Goal: Book appointment/travel/reservation

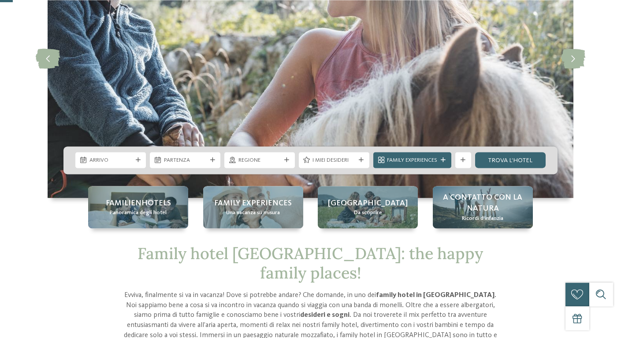
scroll to position [140, 0]
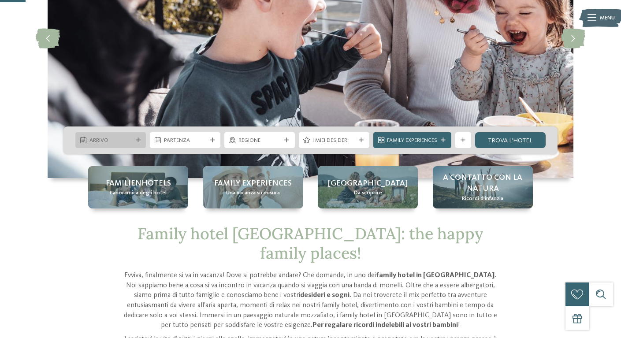
click at [131, 139] on span "Arrivo" at bounding box center [111, 141] width 43 height 8
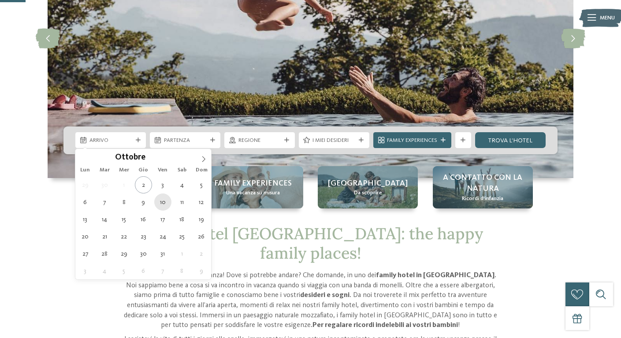
type div "[DATE]"
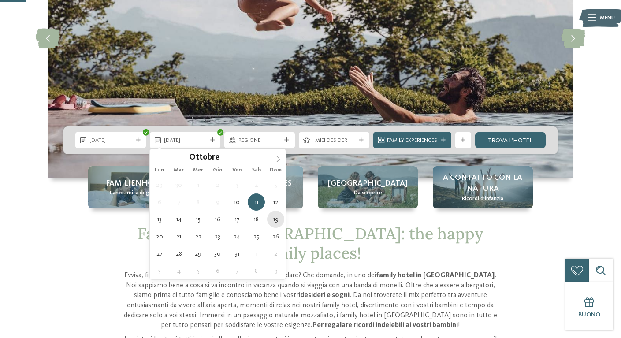
type div "[DATE]"
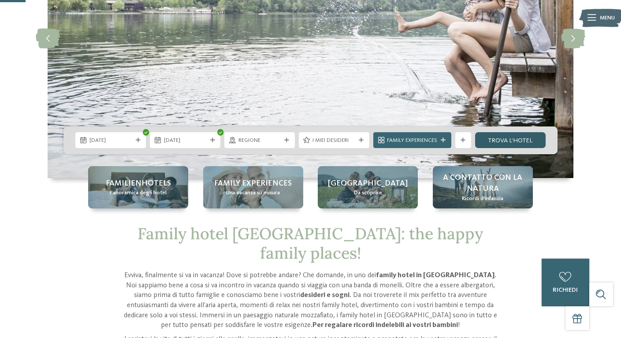
click at [498, 140] on link "trova l’hotel" at bounding box center [510, 140] width 71 height 16
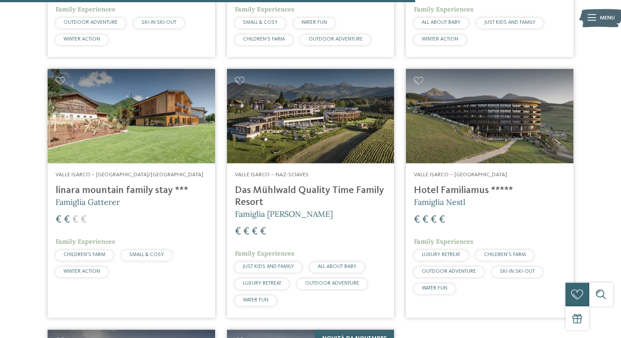
scroll to position [1336, 0]
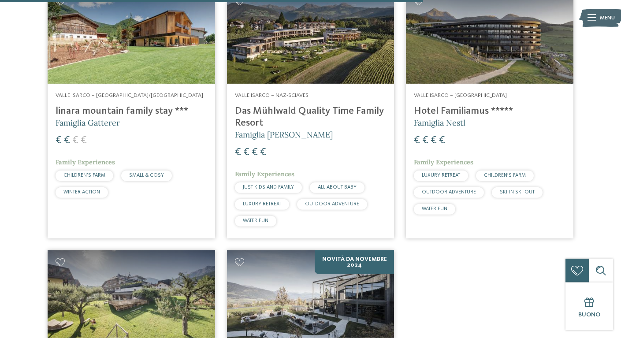
click at [342, 58] on img at bounding box center [311, 36] width 168 height 94
click at [318, 111] on h4 "Das Mühlwald Quality Time Family Resort" at bounding box center [311, 117] width 152 height 24
click at [280, 137] on span "Famiglia [PERSON_NAME]" at bounding box center [284, 135] width 98 height 10
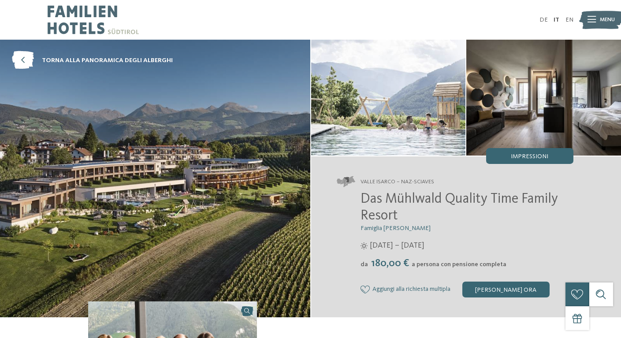
drag, startPoint x: 342, startPoint y: 195, endPoint x: 434, endPoint y: 191, distance: 91.8
click at [437, 190] on div "Valle Isarco – Naz-Sciaves Das Mühlwald Quality Time Family Resort Famiglia Tau…" at bounding box center [466, 237] width 311 height 161
drag, startPoint x: 359, startPoint y: 197, endPoint x: 570, endPoint y: 215, distance: 211.6
click at [570, 215] on div "Das Mühlwald Quality Time Family Resort Famiglia Tauber 12/04/2025 – 30/11/2025…" at bounding box center [455, 244] width 237 height 106
copy span "Das Mühlwald Quality Time Family Resort"
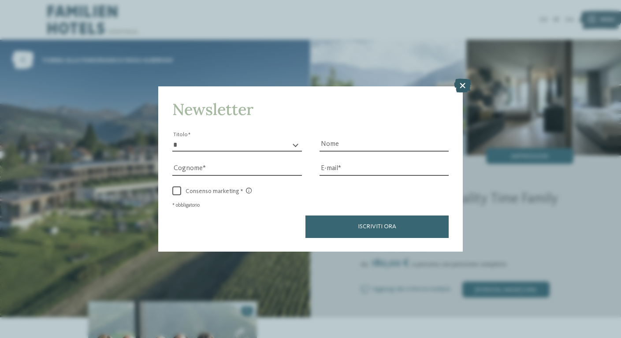
click at [465, 84] on icon at bounding box center [462, 86] width 17 height 14
